Goal: Information Seeking & Learning: Learn about a topic

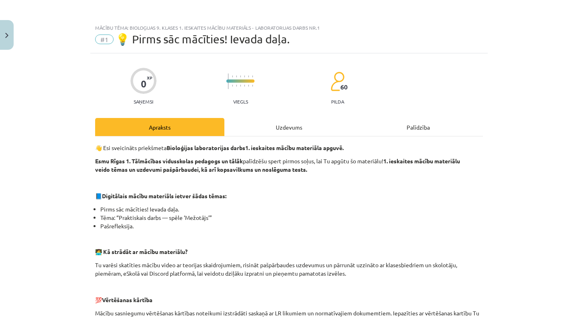
click at [8, 50] on div "Mācību tēma: Bioloģijas 9. klases 1. ieskaites mācību materiāls - laboratorijas…" at bounding box center [289, 159] width 578 height 319
click at [8, 44] on button "Close" at bounding box center [7, 35] width 14 height 30
click at [19, 52] on div "Mācību tēma: Bioloģijas 9. klases 1. ieskaites mācību materiāls - laboratorijas…" at bounding box center [289, 159] width 578 height 319
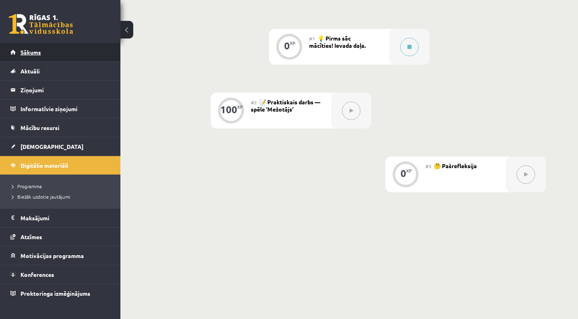
click at [32, 50] on span "Sākums" at bounding box center [30, 52] width 20 height 7
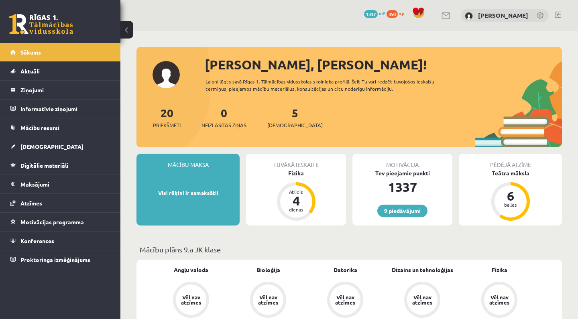
click at [302, 176] on div "Fizika" at bounding box center [296, 173] width 100 height 8
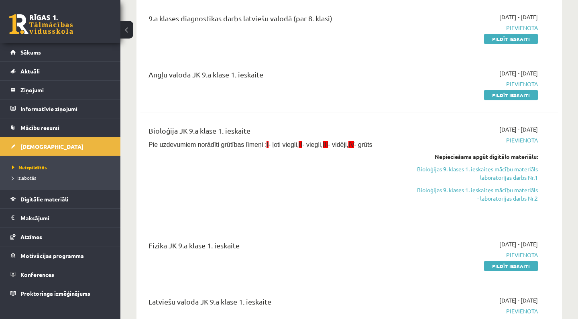
scroll to position [102, 0]
